Goal: Find specific page/section: Find specific page/section

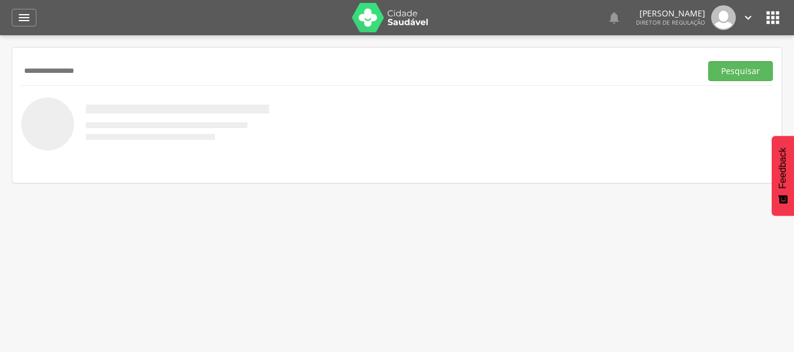
type input "**********"
click at [708, 61] on button "Pesquisar" at bounding box center [740, 71] width 65 height 20
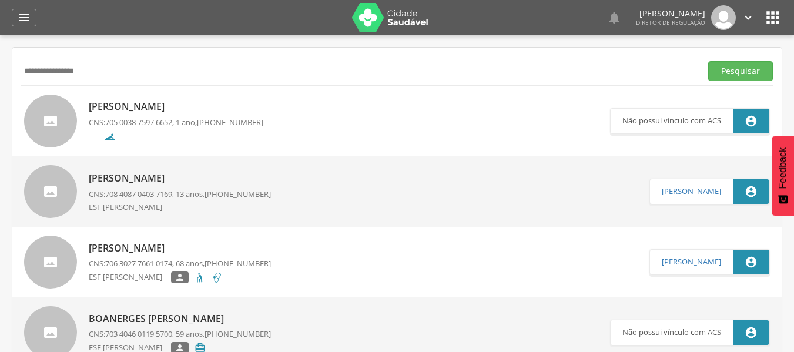
click at [296, 126] on link "[PERSON_NAME] CNS: 705 0038 7597 6652 , 1 ano, [PHONE_NUMBER]" at bounding box center [317, 121] width 586 height 53
type input "**********"
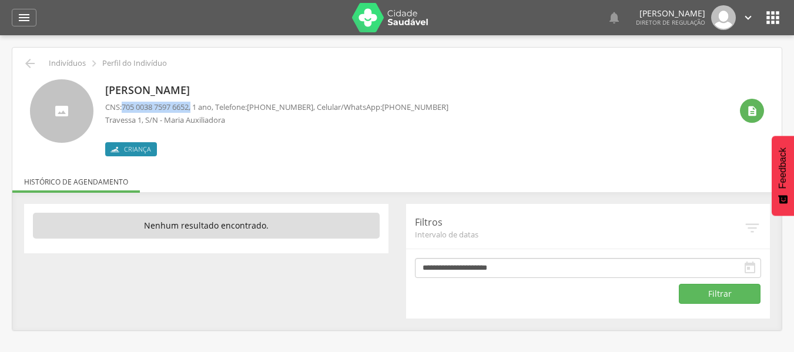
drag, startPoint x: 125, startPoint y: 108, endPoint x: 197, endPoint y: 104, distance: 71.8
click at [197, 104] on p "CNS: [PHONE_NUMBER] , 1 ano, Telefone: [PHONE_NUMBER] , Celular/WhatsApp: [PHON…" at bounding box center [276, 107] width 343 height 11
copy p "705 0038 7597 6652 ,"
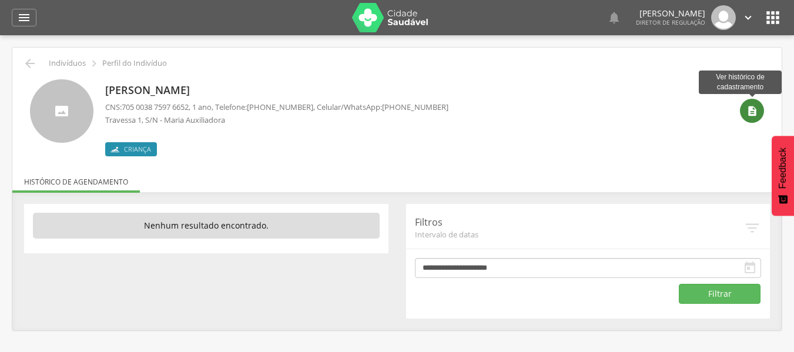
click at [749, 104] on div "" at bounding box center [752, 111] width 24 height 24
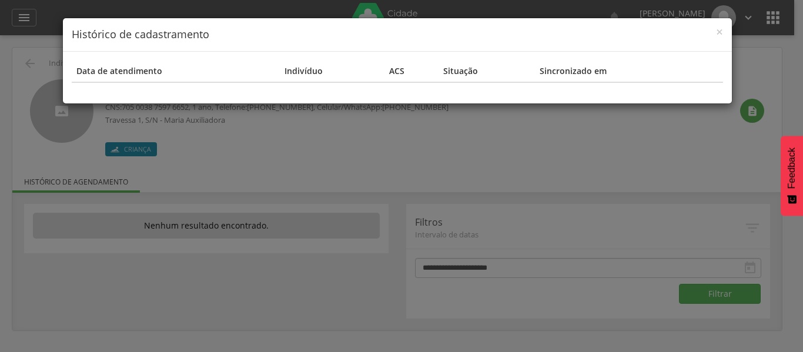
click at [712, 30] on h4 "Histórico de cadastramento" at bounding box center [397, 34] width 651 height 15
click at [717, 34] on span "×" at bounding box center [719, 32] width 7 height 16
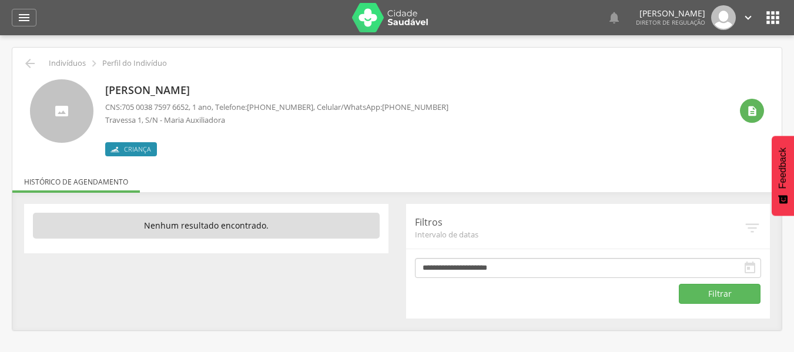
click at [762, 20] on div "  Lorem ipsum dolor sit amet, sed do eiusmod tempor incididunt ut labore et d…" at bounding box center [415, 17] width 734 height 35
click at [778, 22] on icon "" at bounding box center [773, 17] width 19 height 19
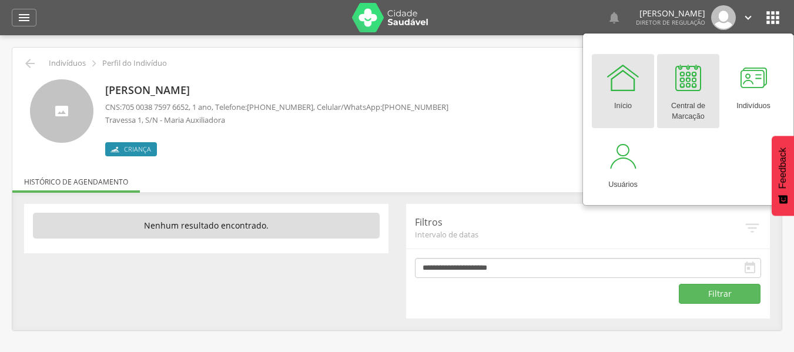
click at [660, 85] on link "Central de Marcação" at bounding box center [688, 91] width 62 height 74
click at [683, 93] on div at bounding box center [688, 77] width 35 height 35
